Goal: Task Accomplishment & Management: Use online tool/utility

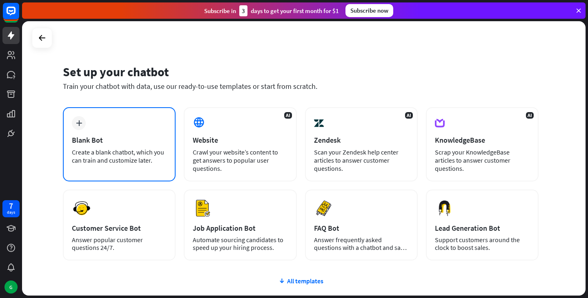
click at [102, 131] on div "plus Blank Bot Create a blank chatbot, which you can train and customize later." at bounding box center [119, 144] width 113 height 74
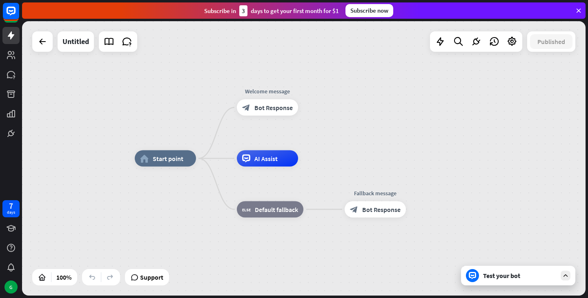
click at [505, 283] on div "Test your bot" at bounding box center [518, 276] width 114 height 20
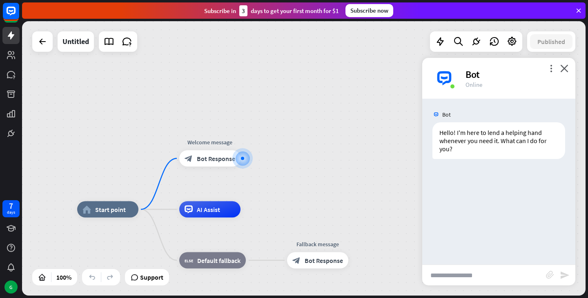
click at [457, 278] on input "text" at bounding box center [484, 275] width 124 height 20
type input "**********"
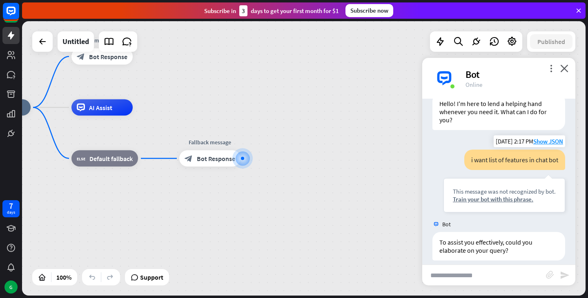
scroll to position [37, 0]
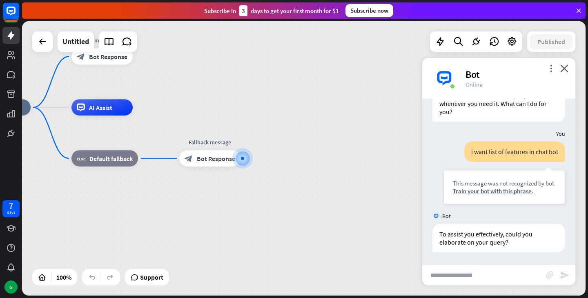
click at [450, 279] on input "text" at bounding box center [484, 275] width 124 height 20
type input "**********"
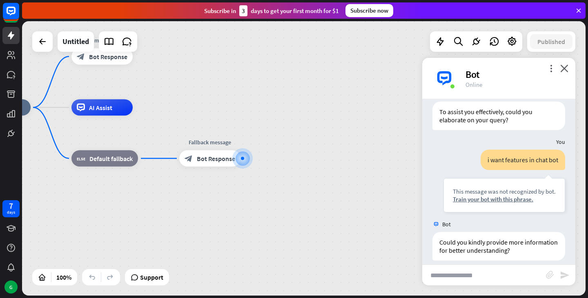
scroll to position [168, 0]
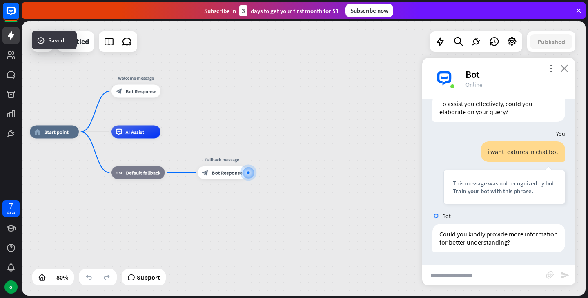
click at [562, 68] on icon "close" at bounding box center [564, 68] width 8 height 8
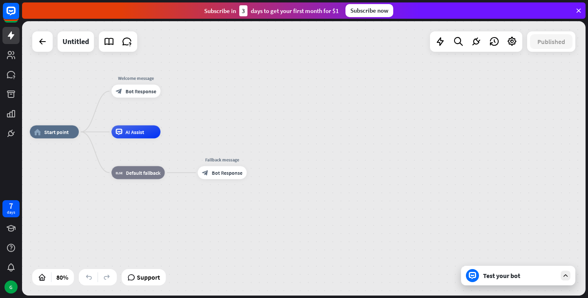
click at [577, 9] on icon at bounding box center [578, 10] width 7 height 7
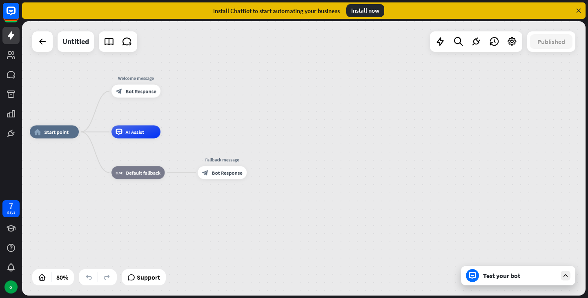
click at [580, 9] on icon at bounding box center [578, 10] width 7 height 7
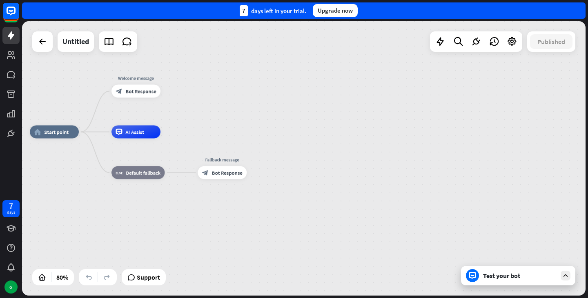
click at [580, 9] on div "7 days left in your trial. Upgrade now" at bounding box center [303, 10] width 563 height 16
click at [324, 171] on div "home_2 Start point Welcome message block_bot_response Bot Response AI Assist bl…" at bounding box center [255, 242] width 451 height 220
